Goal: Book appointment/travel/reservation

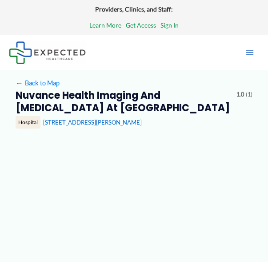
type input "**********"
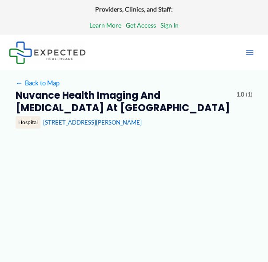
type input "**********"
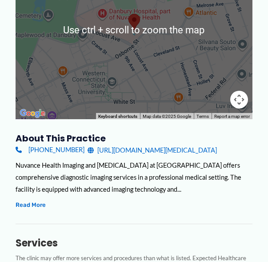
scroll to position [222, 0]
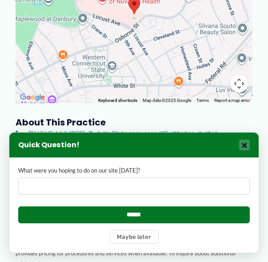
click at [243, 145] on button "×" at bounding box center [244, 145] width 11 height 11
